Goal: Task Accomplishment & Management: Complete application form

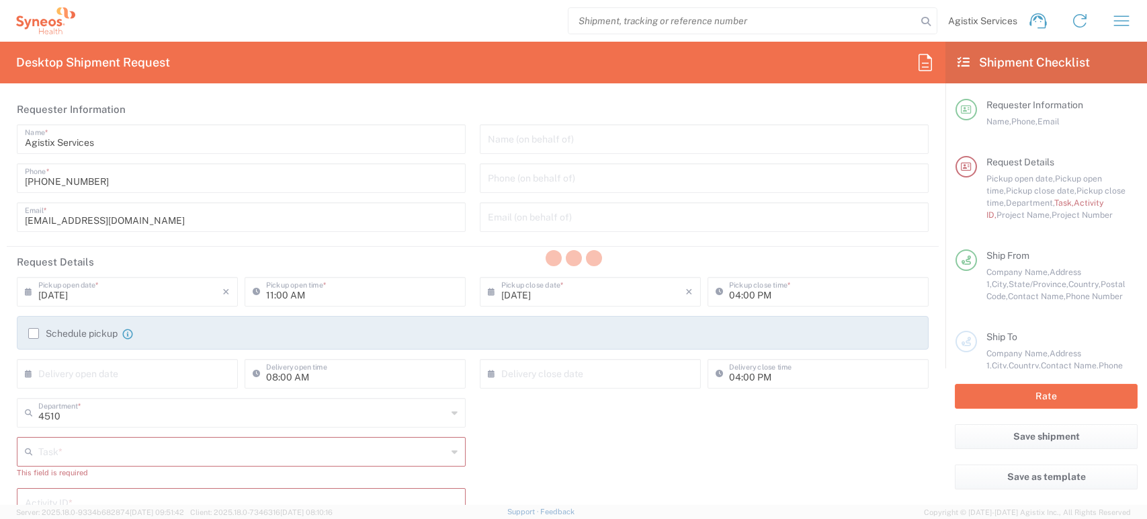
type input "Syneos Health Communications-[GEOGRAPHIC_DATA] [GEOGRAPHIC_DATA]"
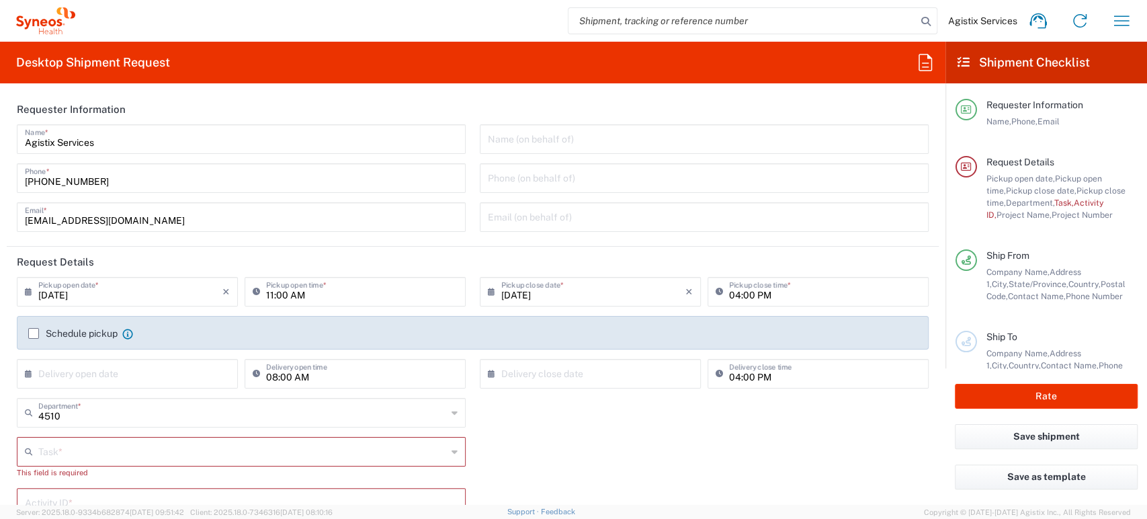
click at [640, 21] on input "search" at bounding box center [742, 21] width 348 height 26
paste input "56508592"
type input "56508592"
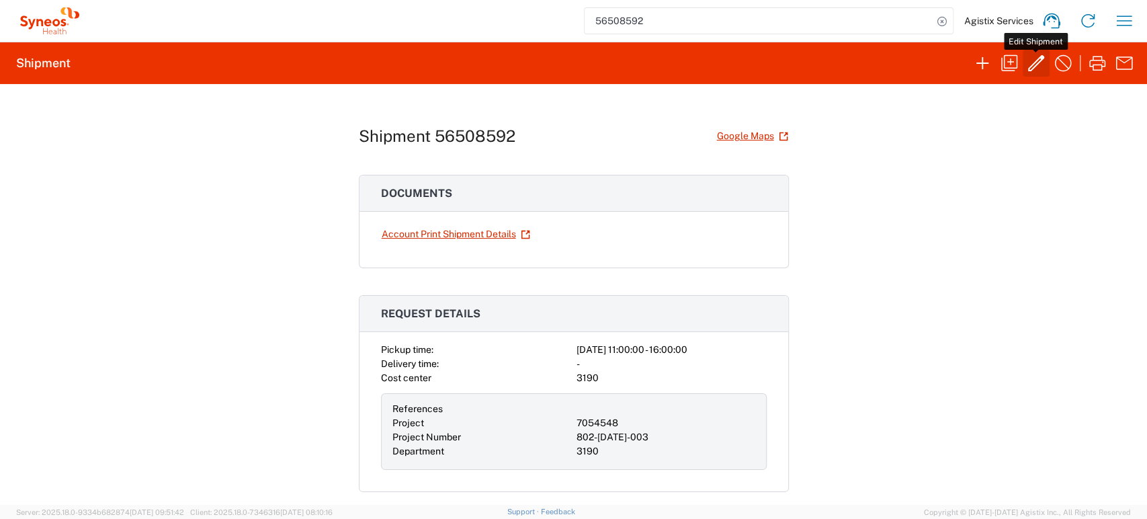
click at [1037, 63] on icon "button" at bounding box center [1036, 63] width 16 height 16
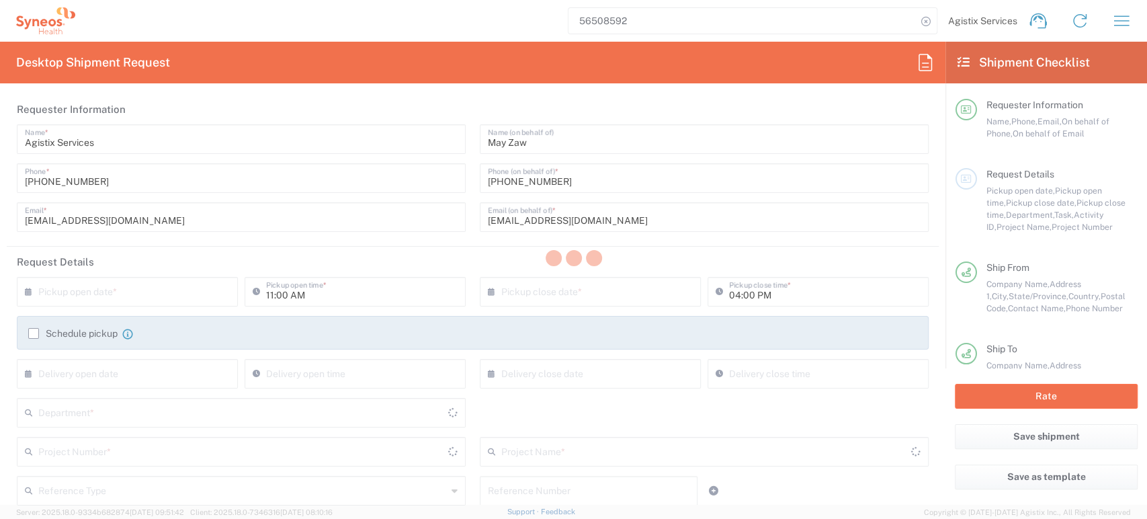
type input "7054548"
type input "[GEOGRAPHIC_DATA]"
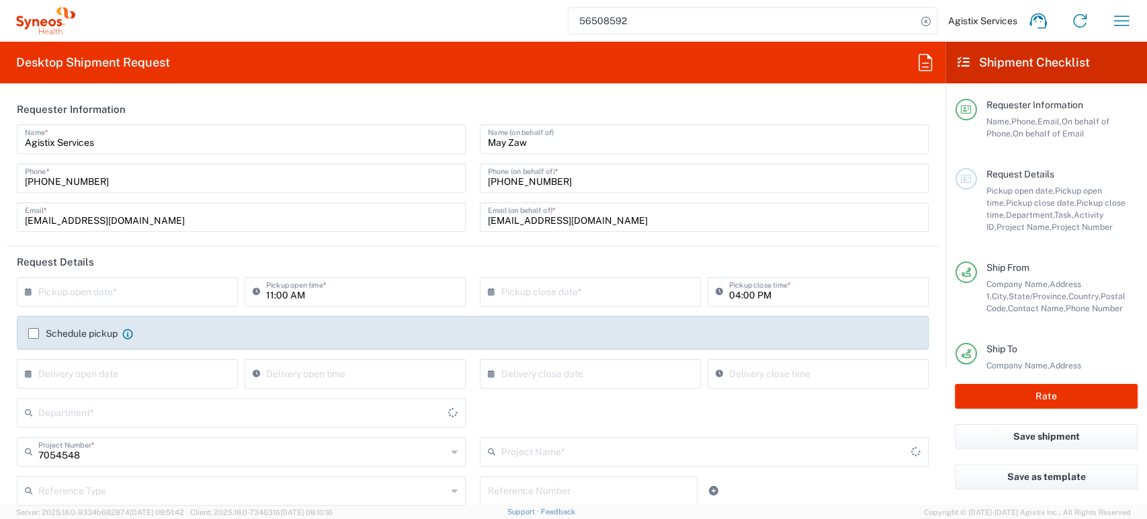
type input "802-[DATE]-003"
type input "3190"
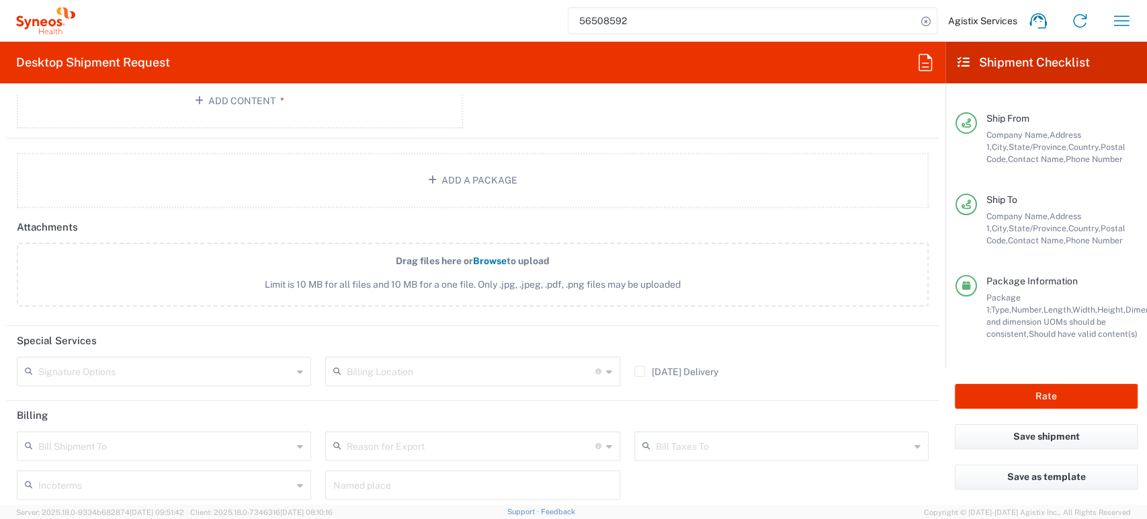
scroll to position [1606, 0]
click at [1018, 396] on button "Rate" at bounding box center [1046, 396] width 183 height 25
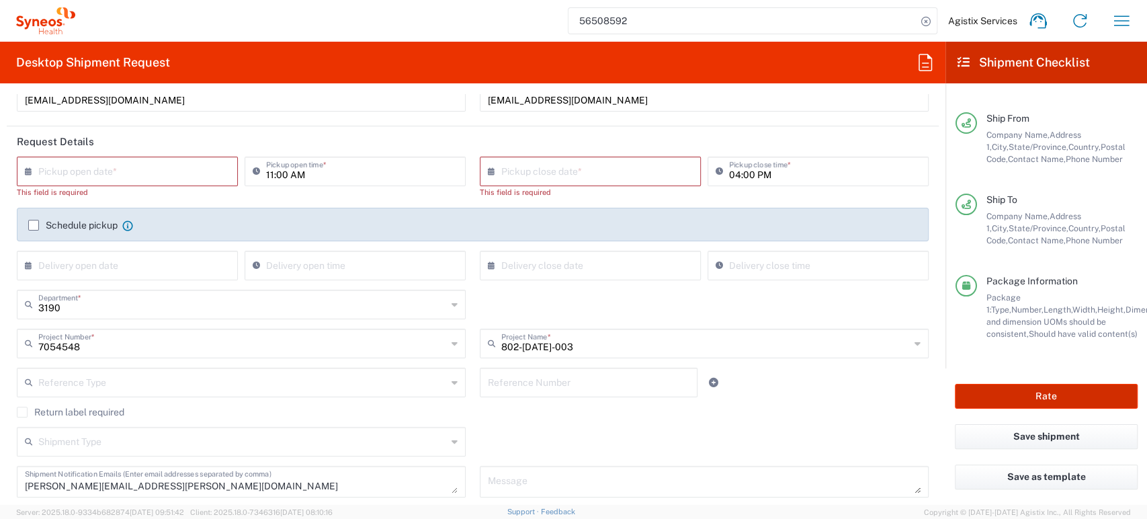
scroll to position [0, 0]
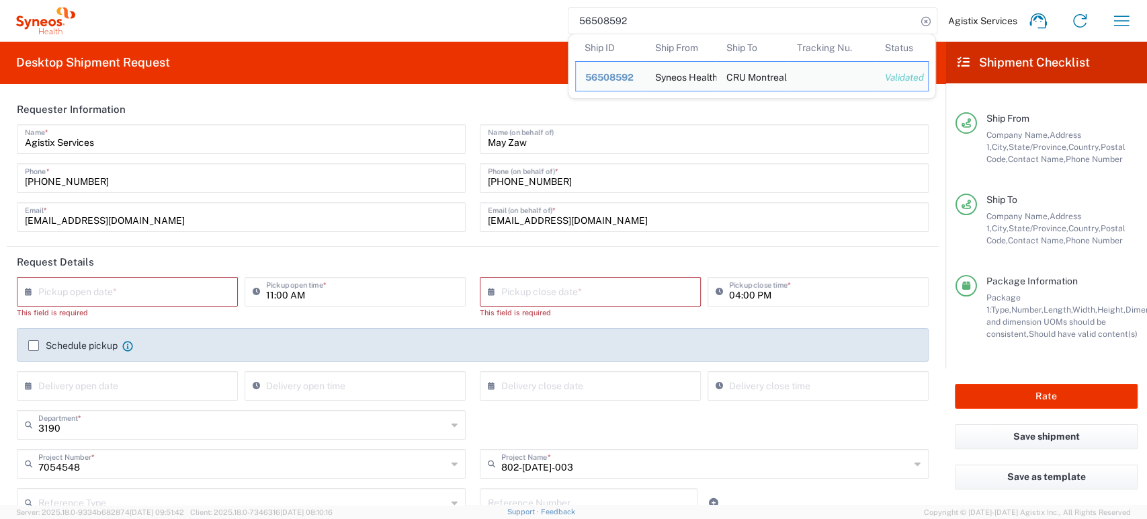
drag, startPoint x: 641, startPoint y: 25, endPoint x: 464, endPoint y: 17, distance: 177.5
click at [464, 17] on div "56508592 Ship ID Ship From Ship To Tracking Nu. Status Ship ID 56508592 Ship Fr…" at bounding box center [608, 21] width 1067 height 32
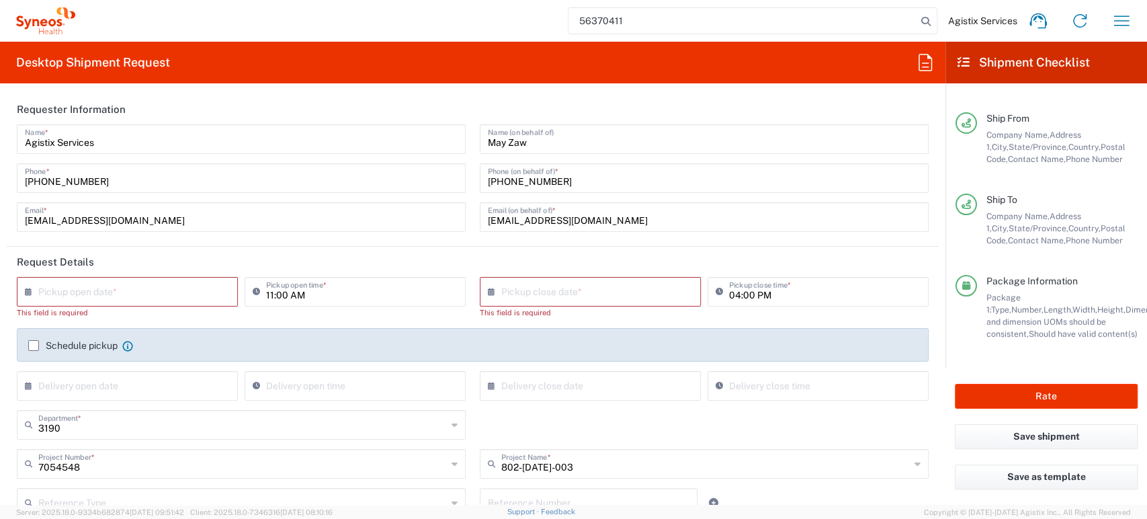
type input "56370411"
